Goal: Task Accomplishment & Management: Manage account settings

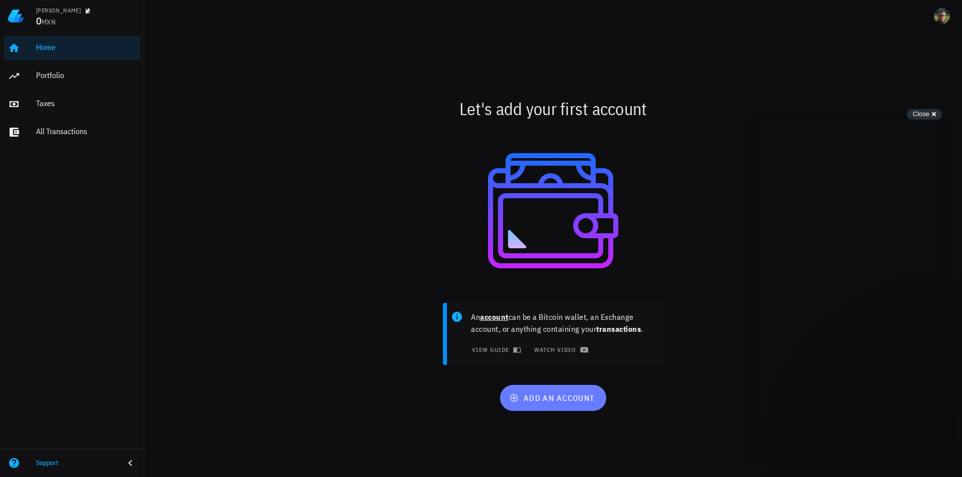
click at [552, 396] on span "add an account" at bounding box center [552, 398] width 83 height 10
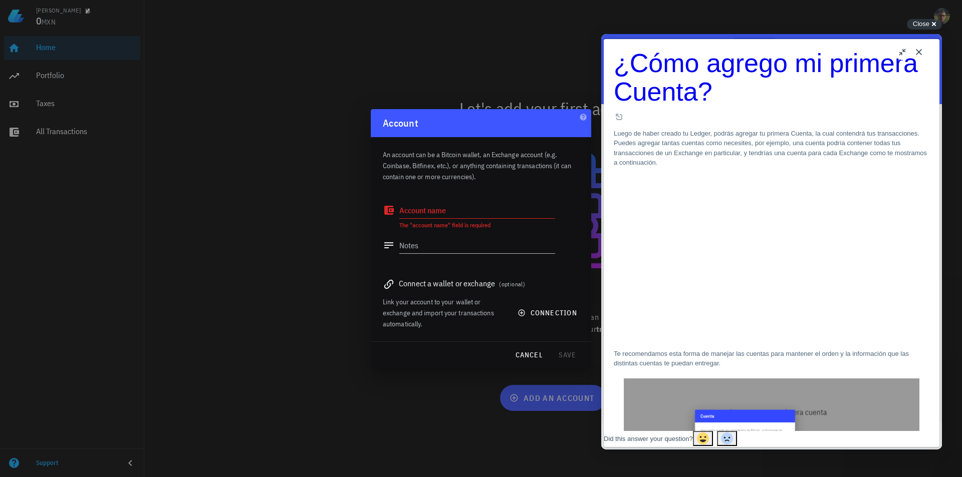
click at [917, 50] on button "Close" at bounding box center [919, 52] width 16 height 16
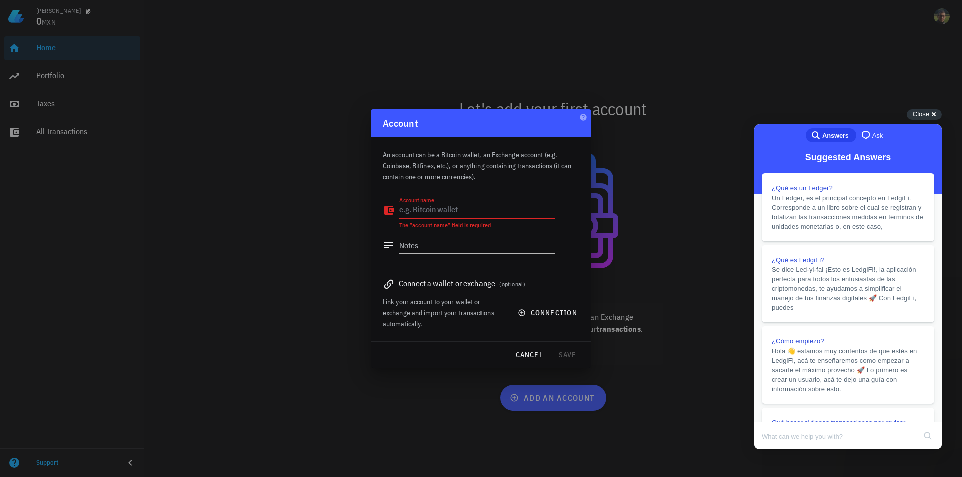
click at [486, 205] on textarea "Account name" at bounding box center [477, 210] width 156 height 16
type textarea "Bitso"
click at [534, 311] on span "connection" at bounding box center [548, 313] width 58 height 9
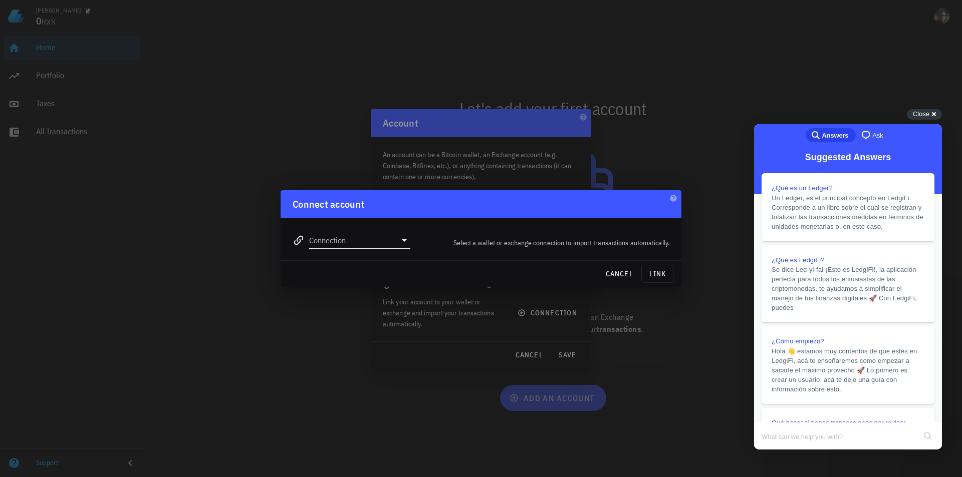
click at [391, 239] on input "Connection" at bounding box center [352, 240] width 87 height 16
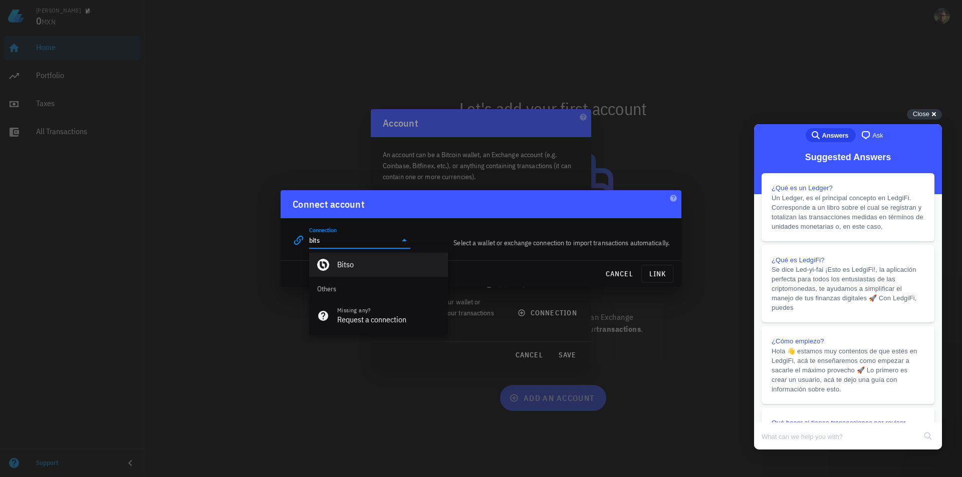
click at [379, 261] on div "Bitso" at bounding box center [388, 265] width 103 height 10
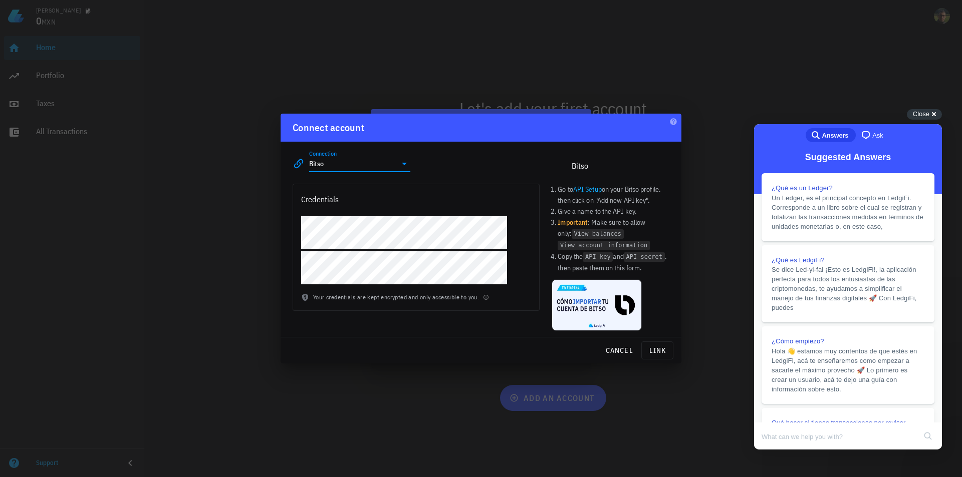
type input "Bitso"
click at [663, 355] on span "link" at bounding box center [657, 350] width 23 height 9
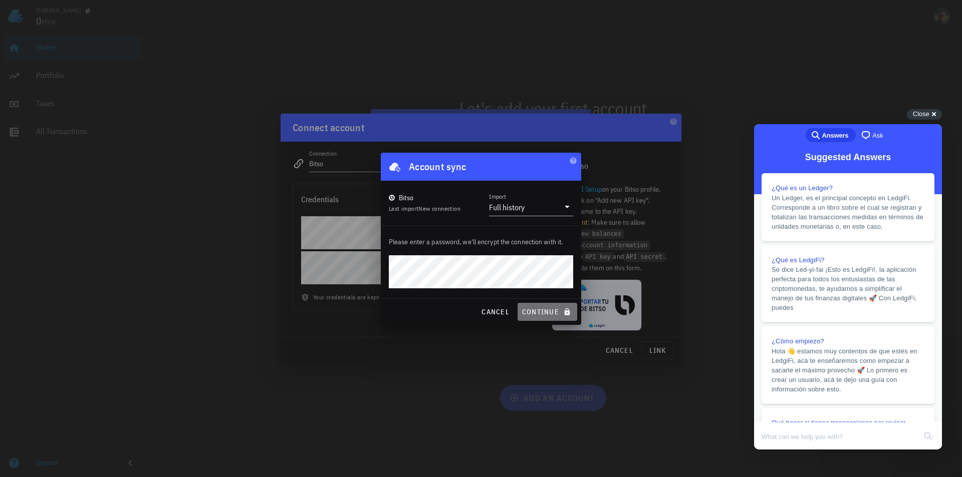
click at [544, 309] on span "continue" at bounding box center [547, 312] width 52 height 9
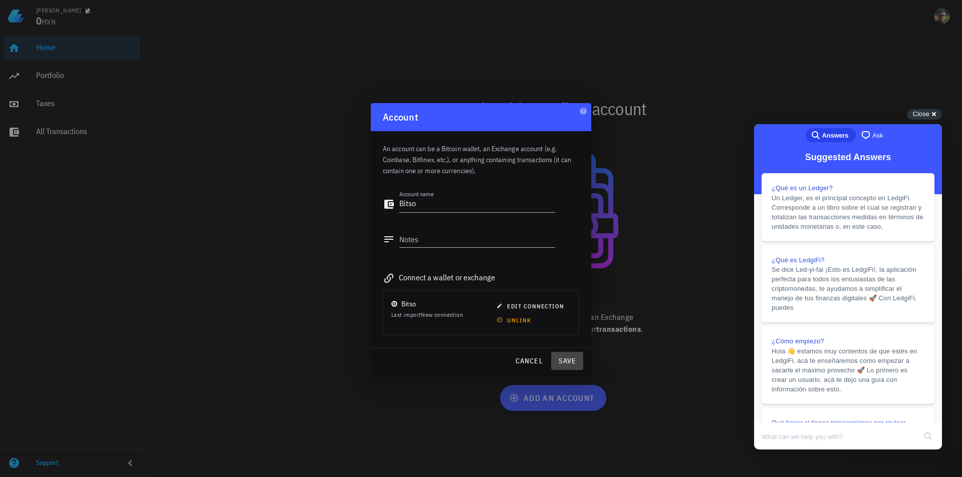
click at [570, 359] on span "save" at bounding box center [567, 361] width 24 height 9
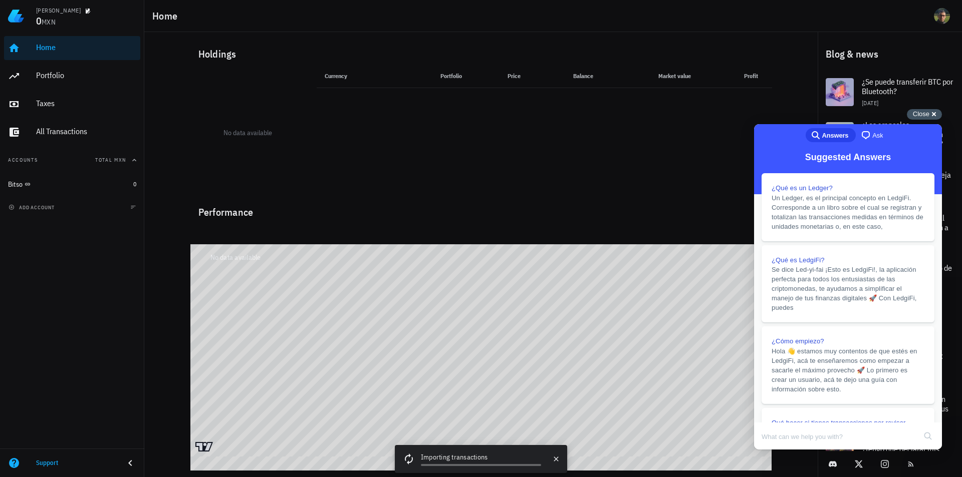
click at [927, 114] on span "Close" at bounding box center [921, 114] width 17 height 8
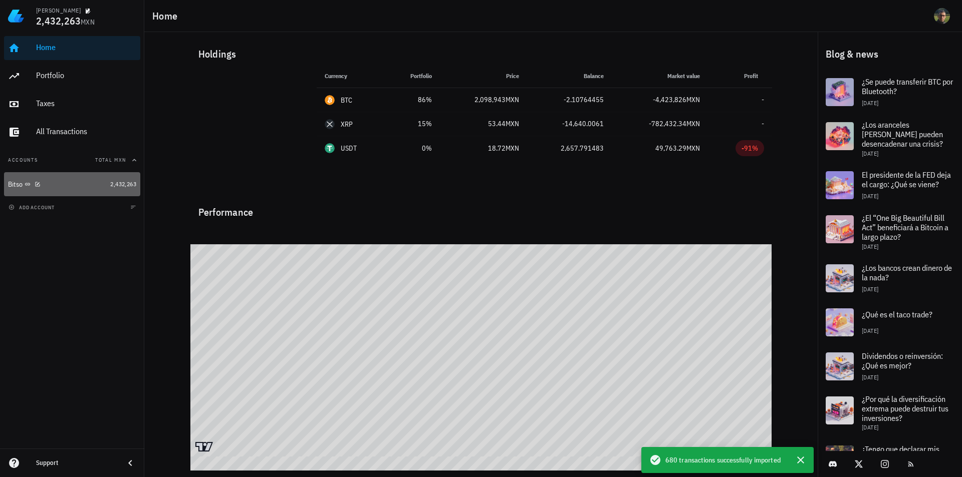
click at [98, 185] on div "Bitso" at bounding box center [57, 185] width 98 height 10
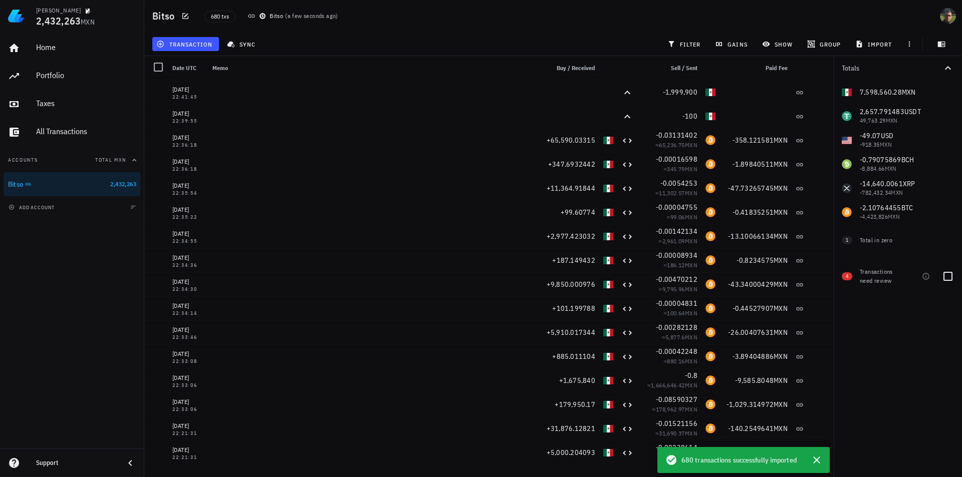
click at [845, 276] on span "4" at bounding box center [846, 276] width 3 height 8
click at [727, 44] on span "gains" at bounding box center [732, 44] width 30 height 8
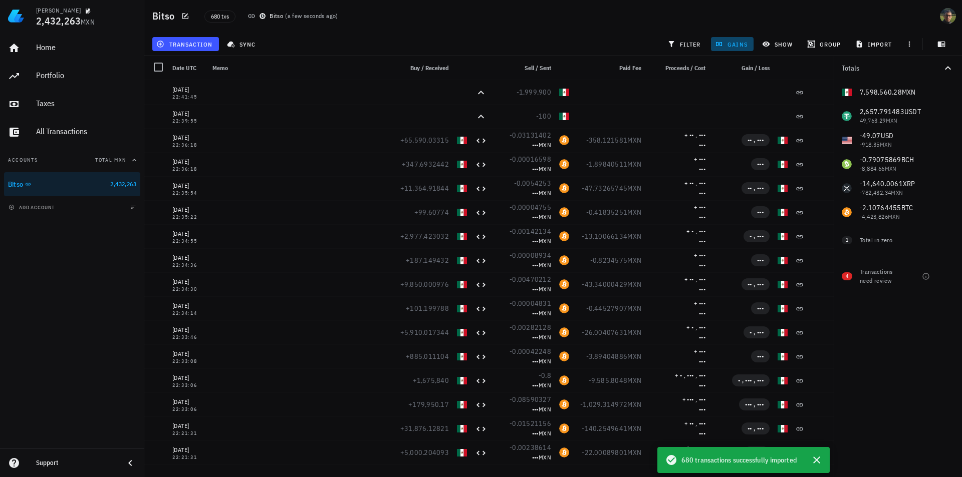
click at [725, 43] on span "gains" at bounding box center [732, 44] width 30 height 8
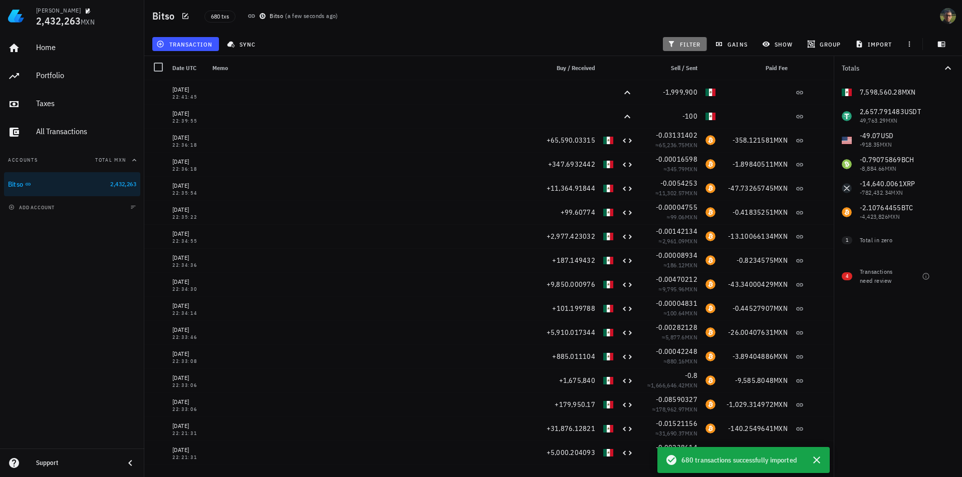
click at [684, 43] on span "filter" at bounding box center [685, 44] width 32 height 8
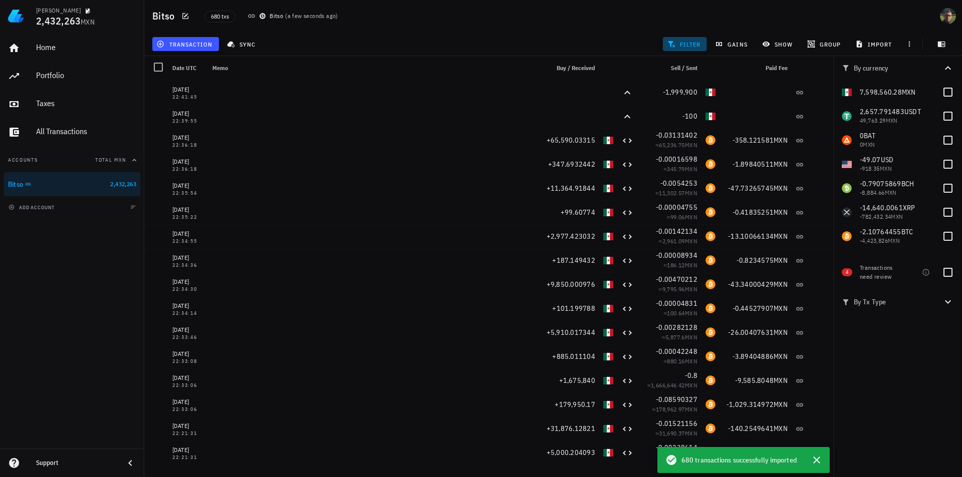
click at [683, 41] on span "filter" at bounding box center [685, 44] width 32 height 8
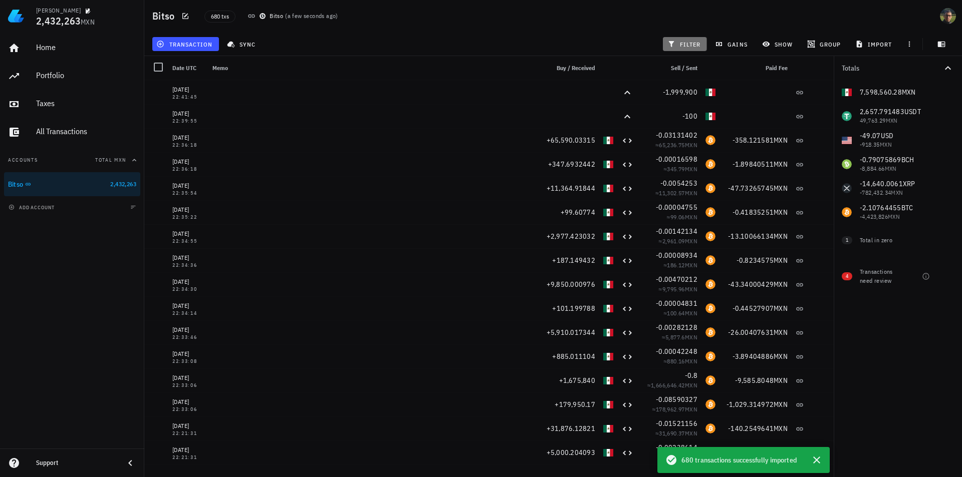
click at [683, 41] on span "filter" at bounding box center [685, 44] width 32 height 8
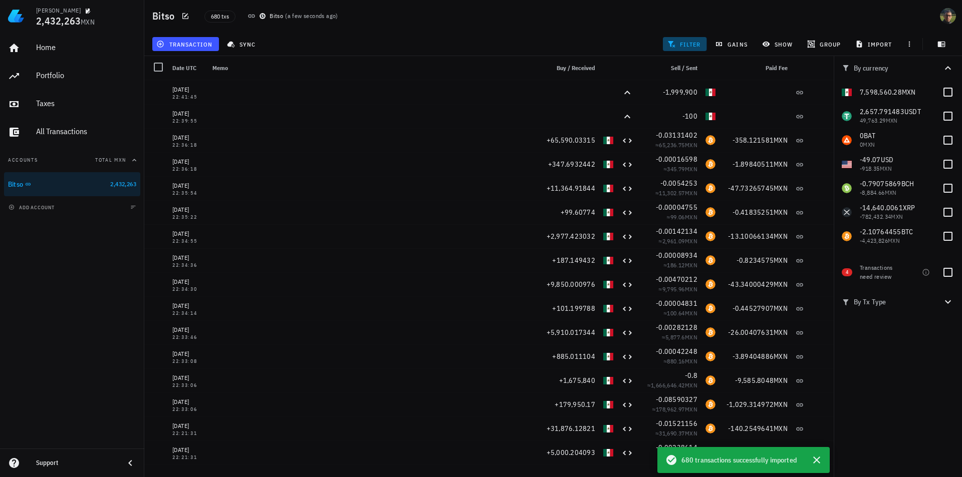
click at [683, 41] on span "filter" at bounding box center [685, 44] width 32 height 8
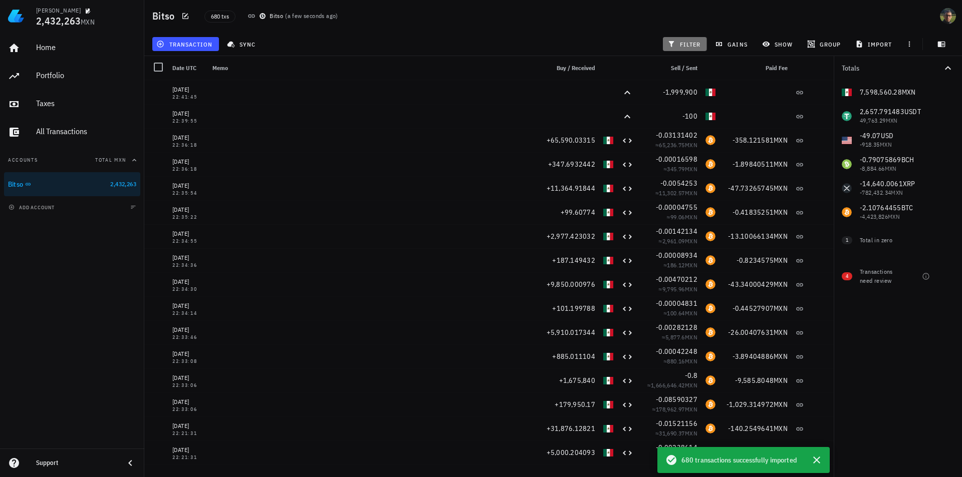
click at [683, 41] on span "filter" at bounding box center [685, 44] width 32 height 8
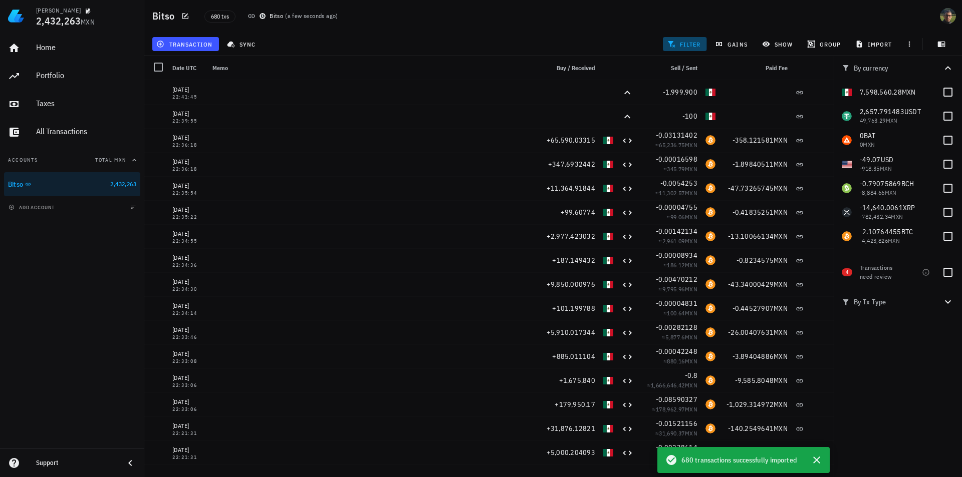
click at [683, 41] on span "filter" at bounding box center [685, 44] width 32 height 8
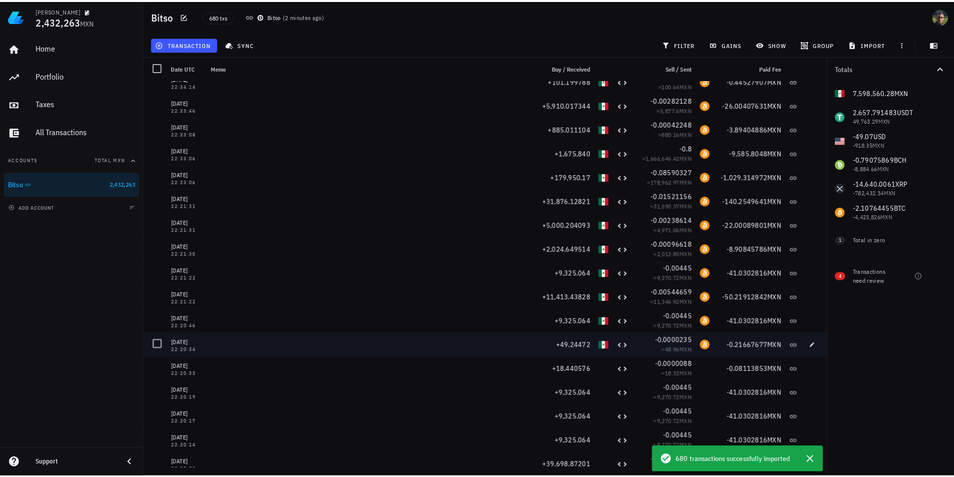
scroll to position [244, 0]
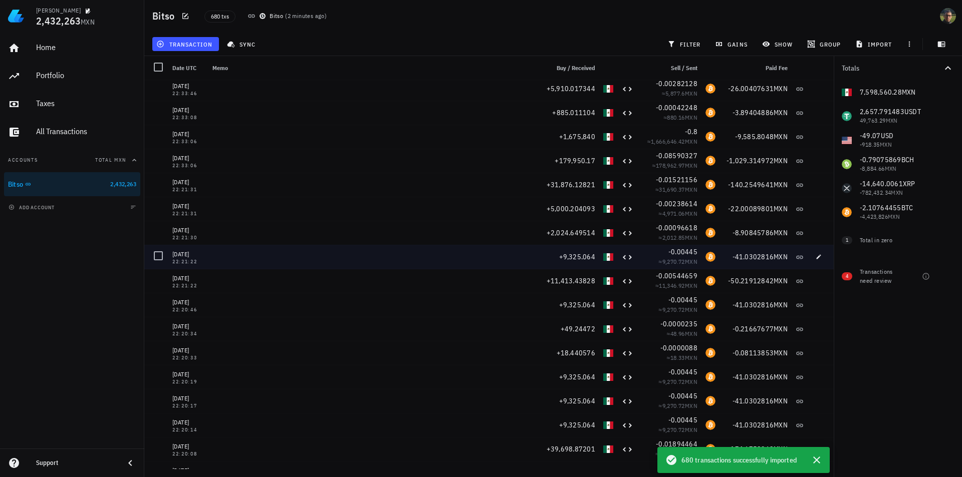
click at [308, 255] on div at bounding box center [371, 257] width 327 height 24
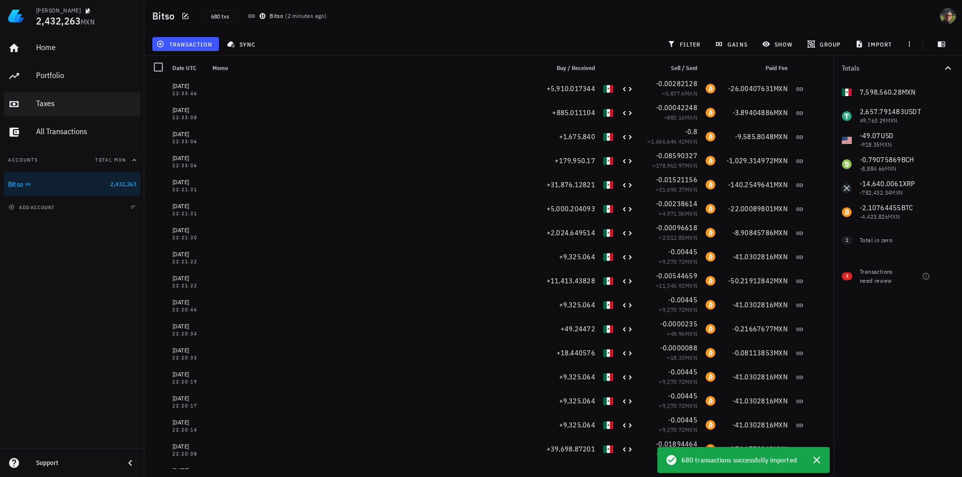
drag, startPoint x: 60, startPoint y: 92, endPoint x: 67, endPoint y: 101, distance: 11.8
click at [67, 101] on div "Home Portfolio Taxes All Transactions" at bounding box center [72, 90] width 136 height 116
click at [67, 101] on div "Taxes" at bounding box center [86, 104] width 100 height 10
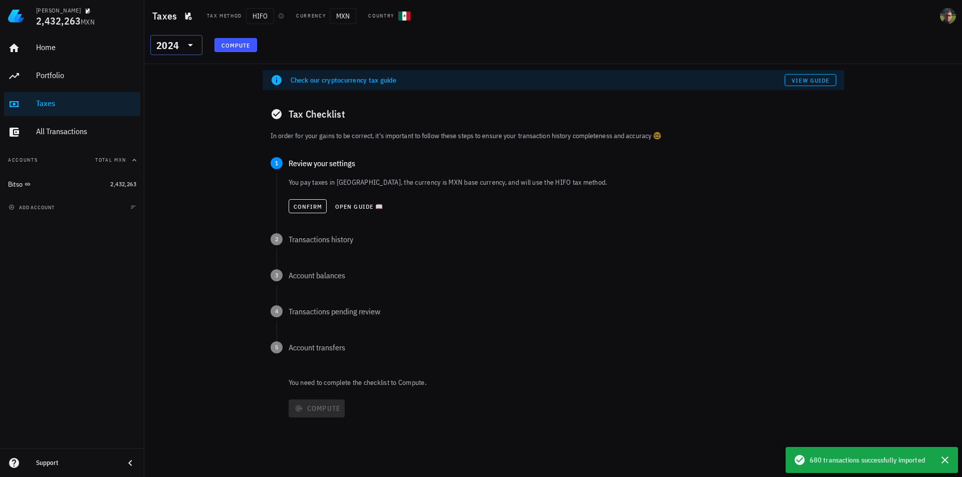
click at [186, 43] on icon at bounding box center [190, 45] width 12 height 12
click at [180, 71] on div "2025" at bounding box center [176, 71] width 36 height 8
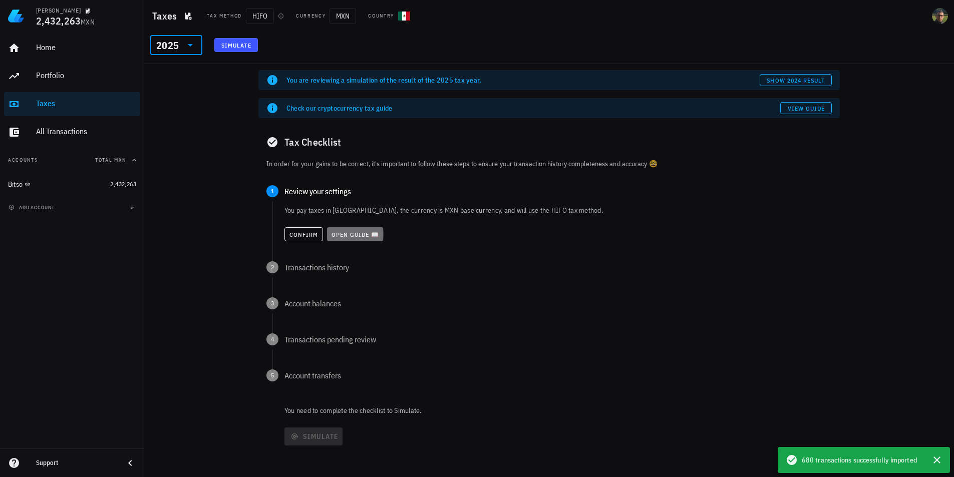
click at [359, 232] on span "Open guide 📖" at bounding box center [355, 235] width 49 height 8
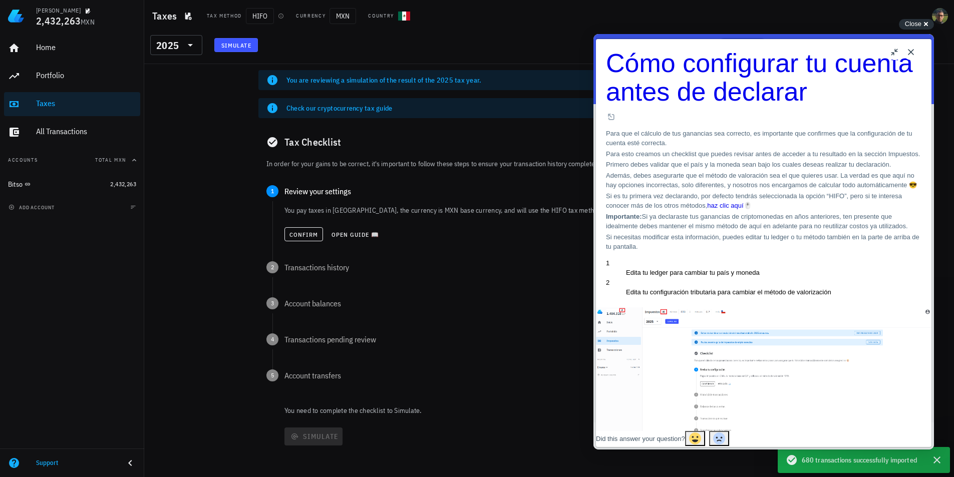
click at [916, 52] on button "Close" at bounding box center [911, 52] width 16 height 16
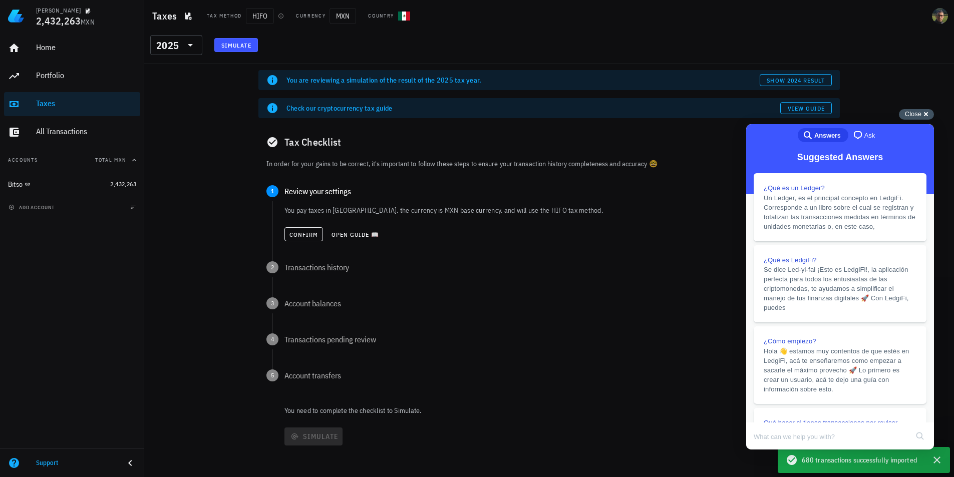
click at [922, 112] on div "Close cross-small" at bounding box center [916, 114] width 35 height 11
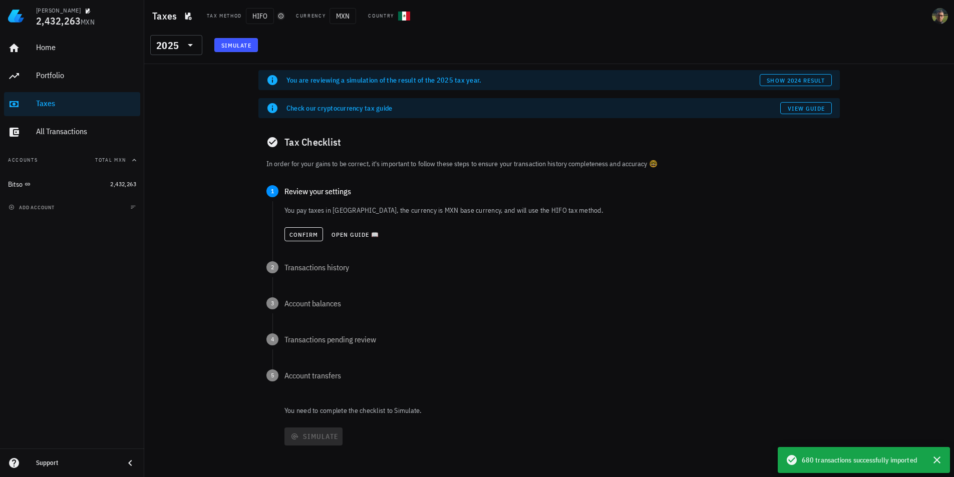
click at [280, 16] on icon "button" at bounding box center [281, 16] width 6 height 6
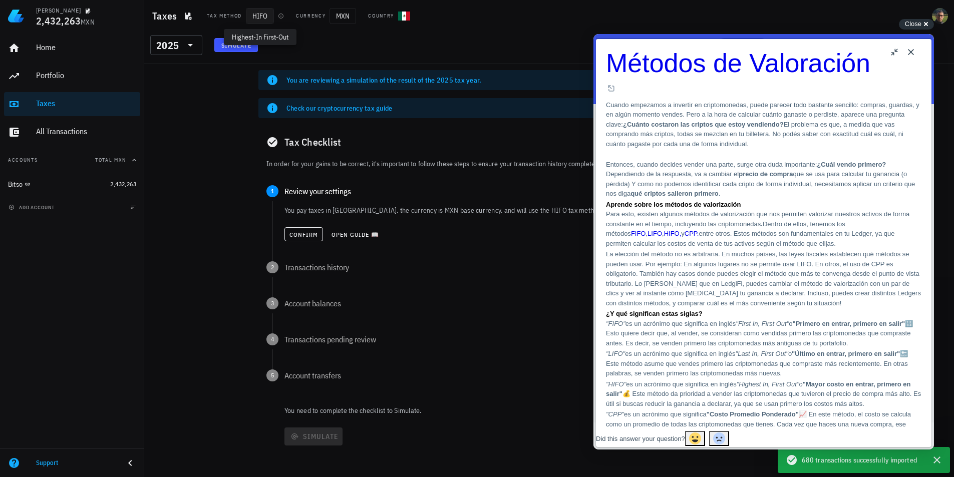
click at [260, 16] on span "HIFO" at bounding box center [260, 16] width 28 height 16
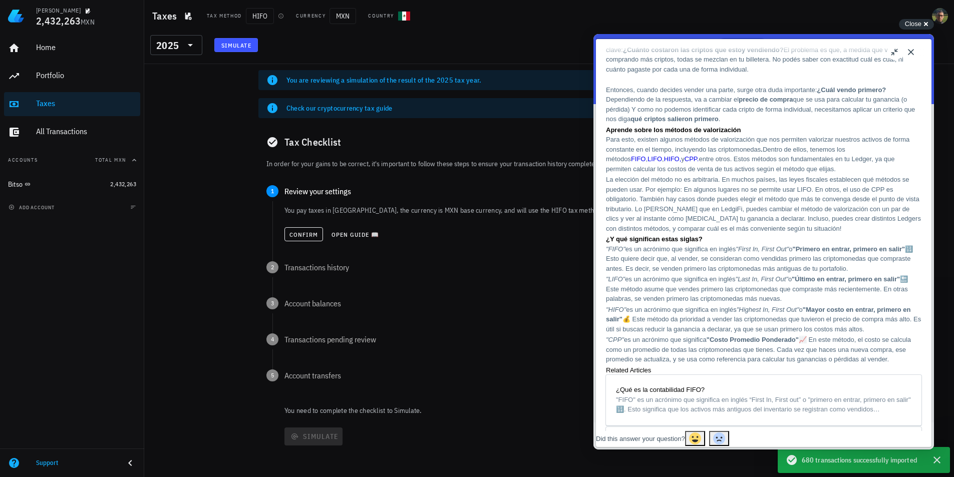
scroll to position [75, 0]
click at [909, 51] on button "Close" at bounding box center [911, 52] width 16 height 16
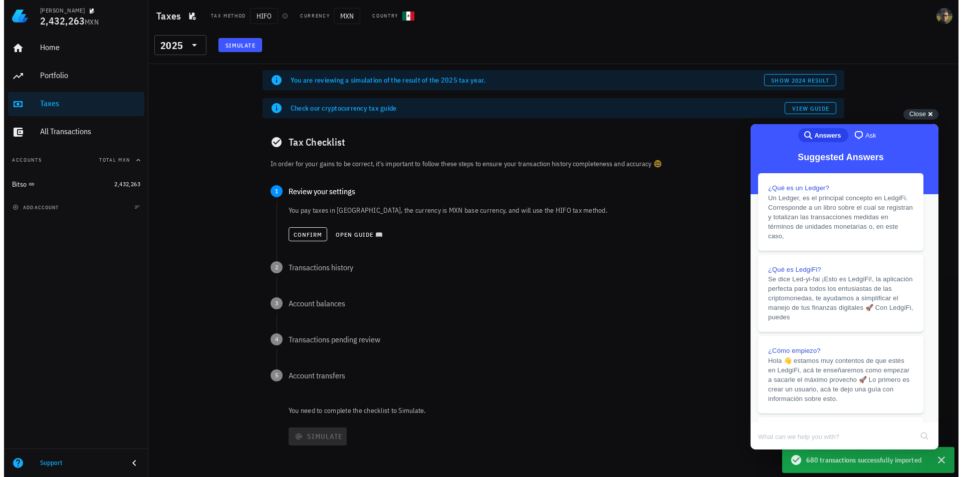
scroll to position [88, 0]
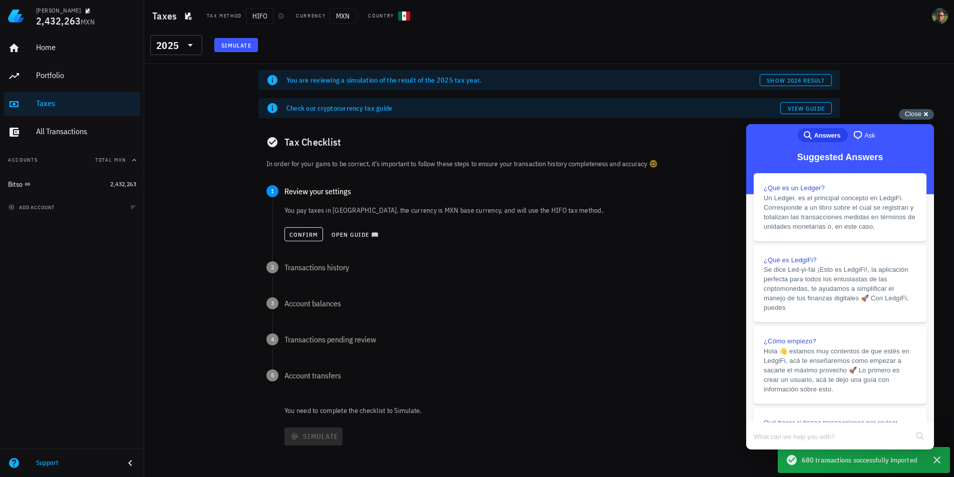
click at [921, 110] on div "Close cross-small" at bounding box center [916, 114] width 35 height 11
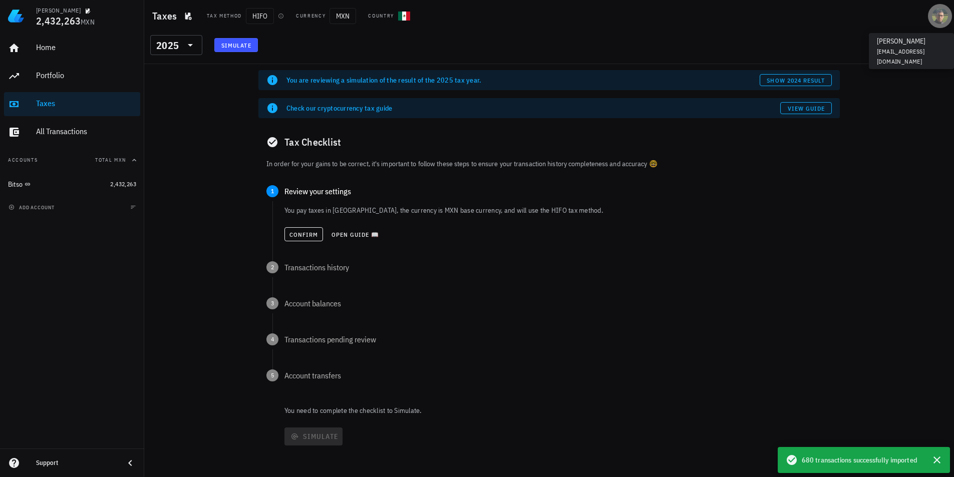
click at [938, 16] on div "avatar" at bounding box center [940, 16] width 16 height 16
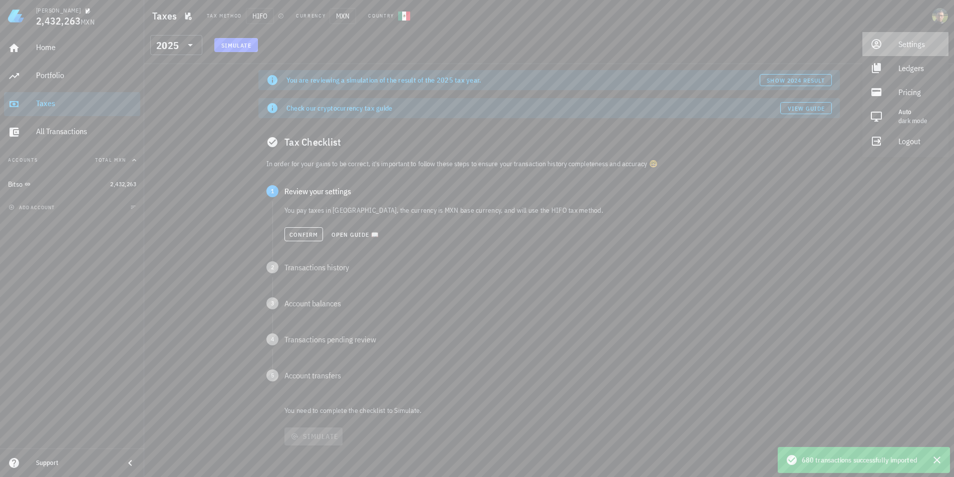
click at [918, 49] on div "Settings" at bounding box center [920, 44] width 42 height 20
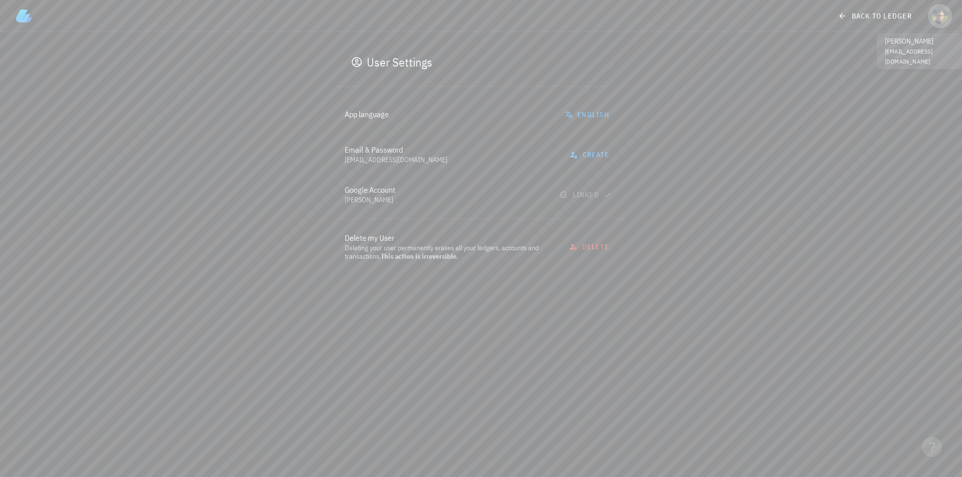
click at [943, 13] on div "avatar" at bounding box center [940, 16] width 16 height 16
click at [838, 13] on icon at bounding box center [841, 16] width 9 height 12
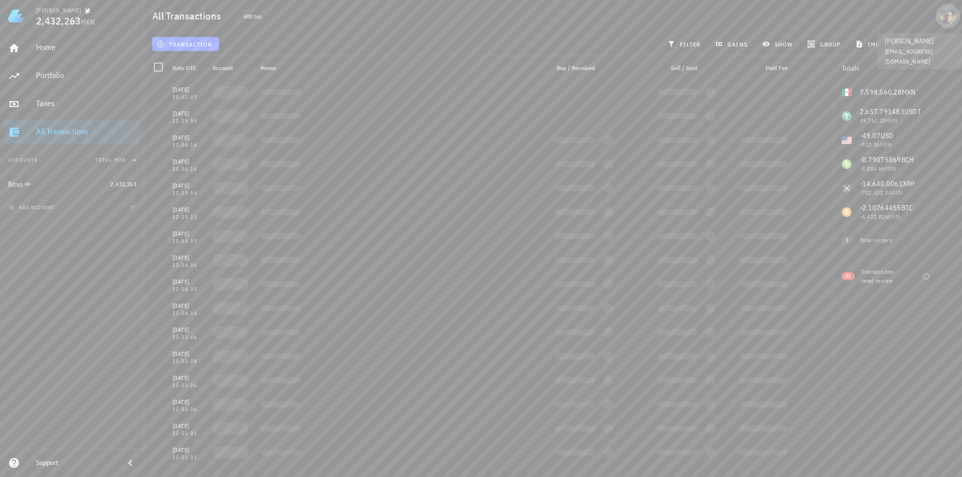
click at [944, 14] on div "avatar" at bounding box center [948, 16] width 16 height 16
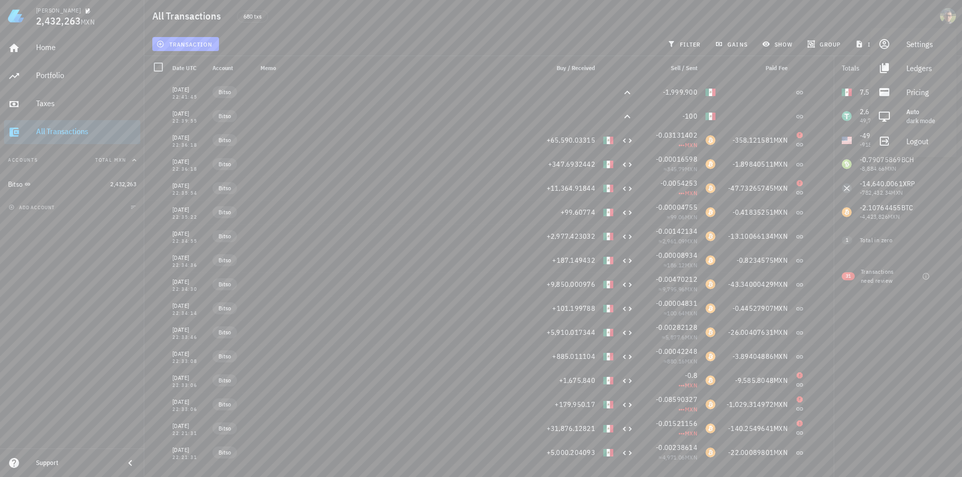
click at [468, 21] on div "680 txs" at bounding box center [419, 16] width 377 height 25
click at [946, 278] on div at bounding box center [947, 276] width 17 height 17
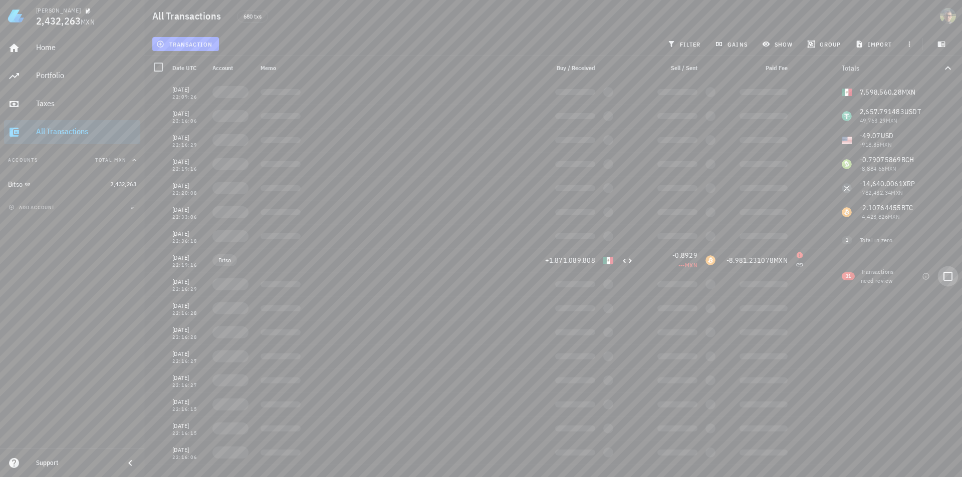
checkbox input "false"
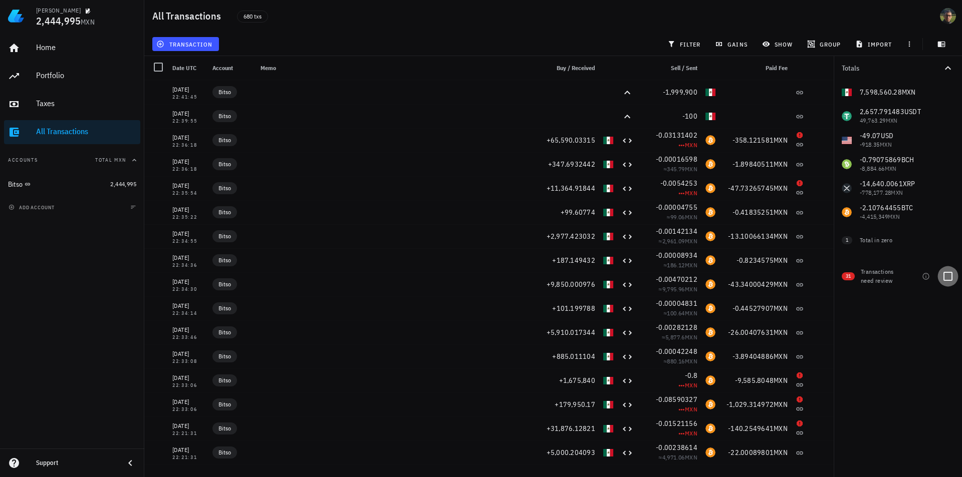
click at [946, 275] on div at bounding box center [947, 276] width 17 height 17
checkbox input "true"
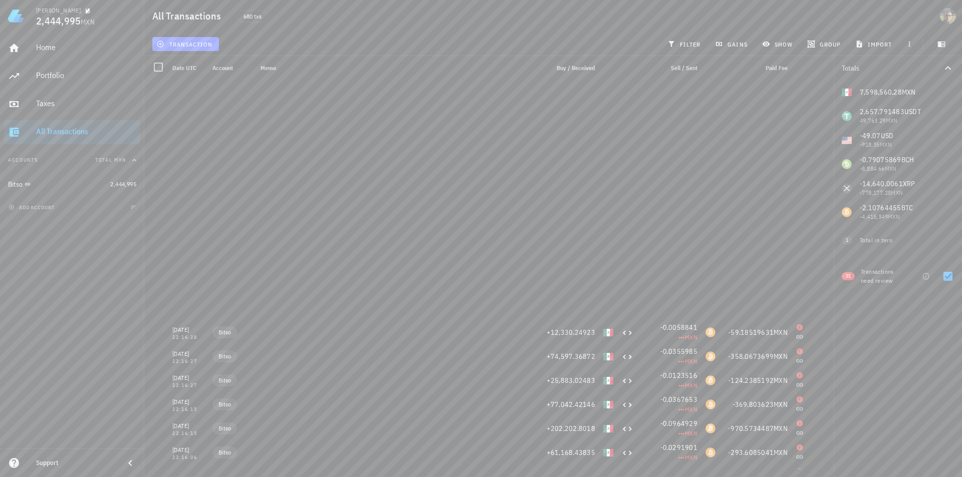
scroll to position [356, 0]
